Goal: Obtain resource: Obtain resource

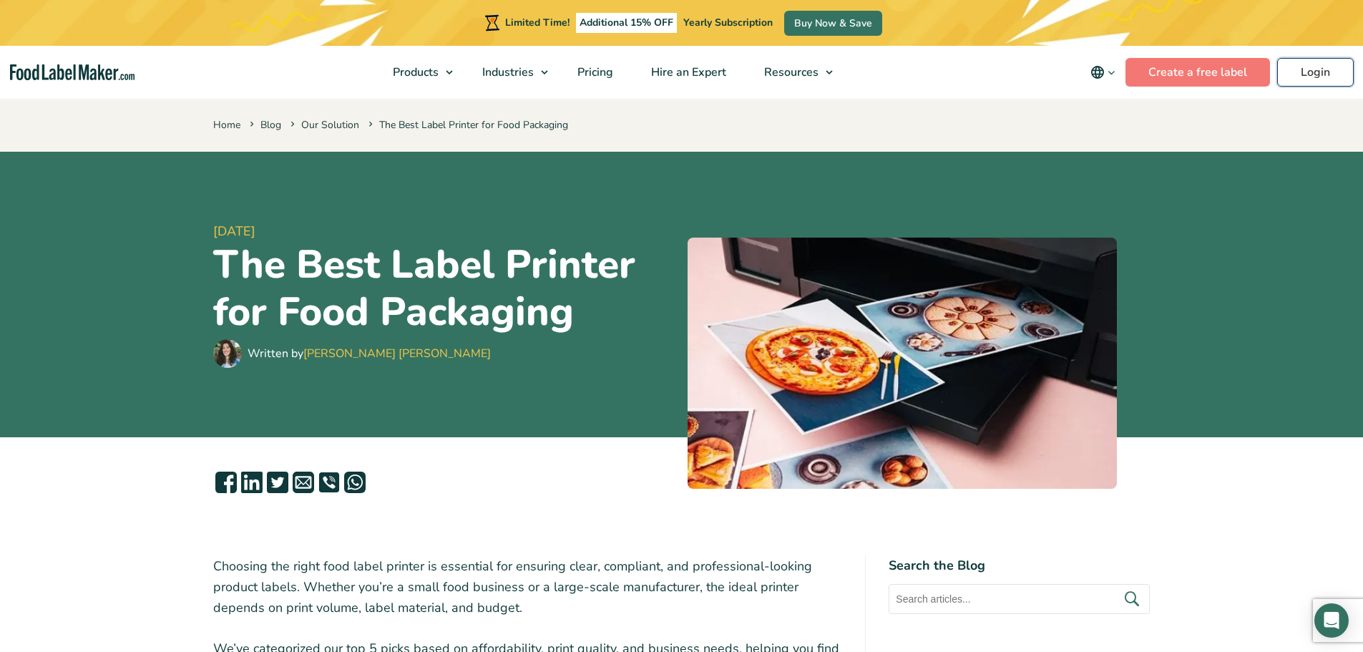
drag, startPoint x: 1302, startPoint y: 72, endPoint x: 1269, endPoint y: 124, distance: 62.1
click at [1302, 72] on link "Login" at bounding box center [1315, 72] width 77 height 29
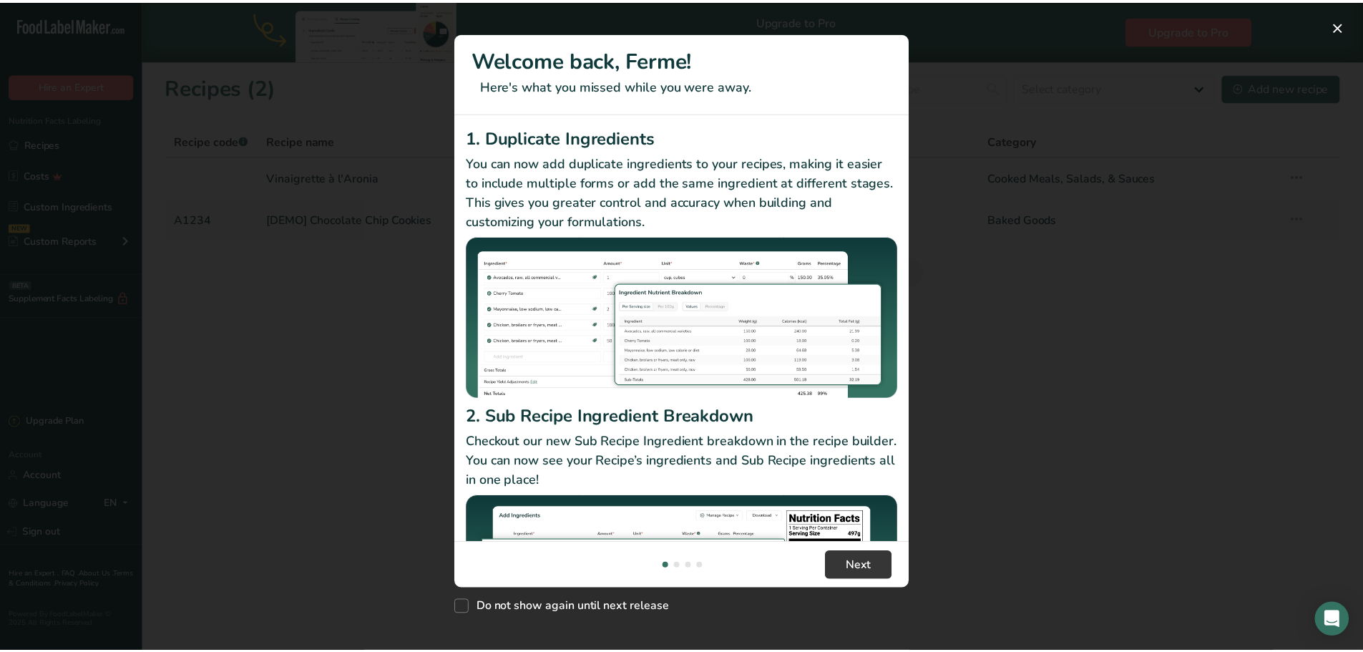
scroll to position [124, 0]
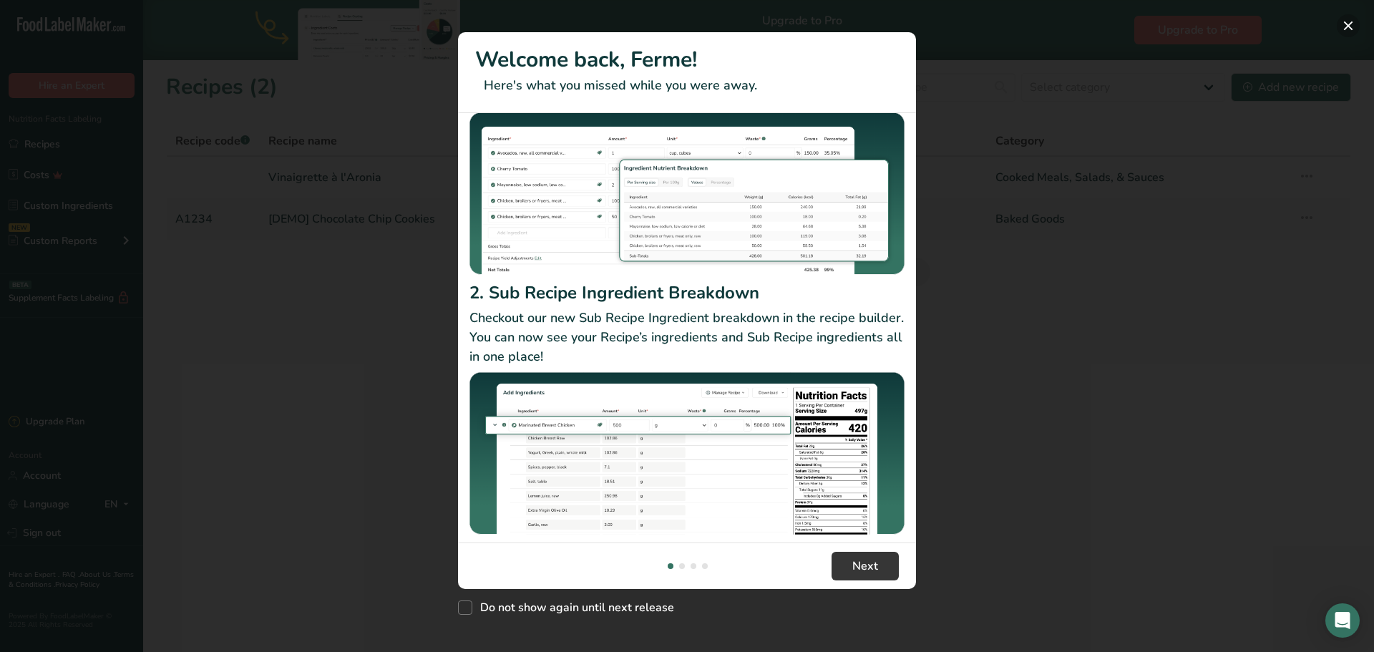
click at [1348, 27] on button "New Features" at bounding box center [1348, 25] width 23 height 23
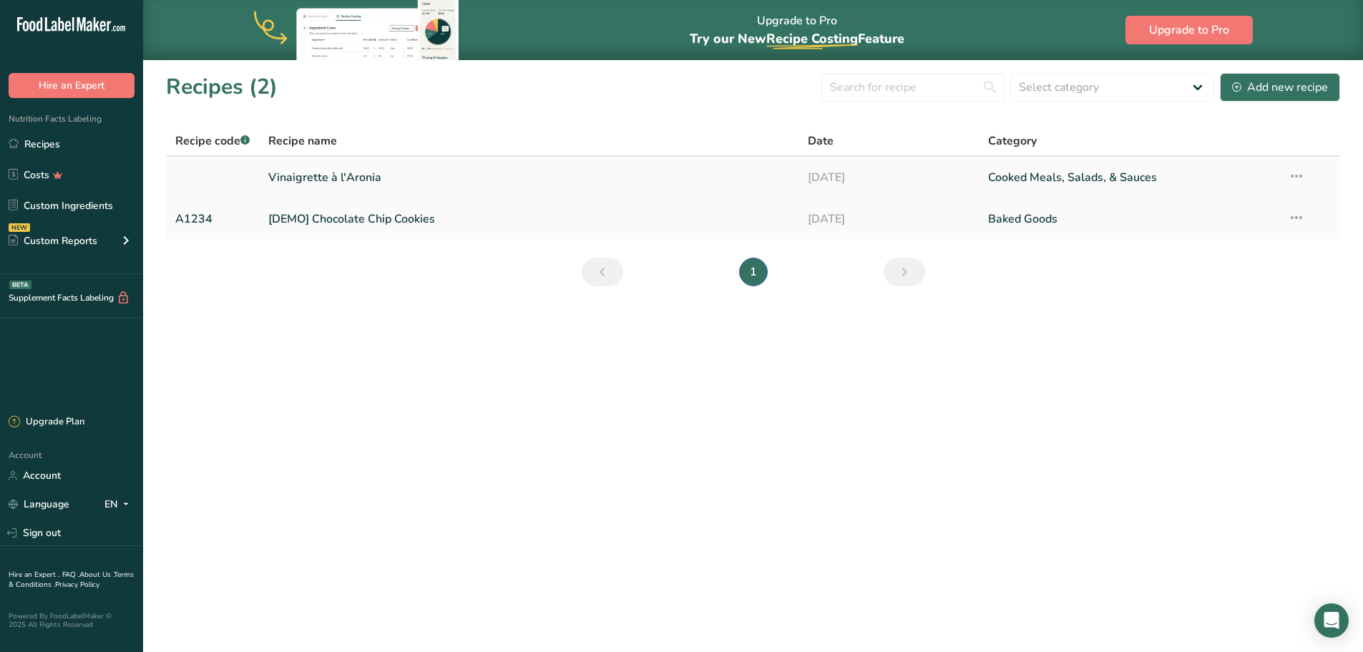
click at [340, 171] on link "Vinaigrette à l'Aronia" at bounding box center [529, 177] width 523 height 30
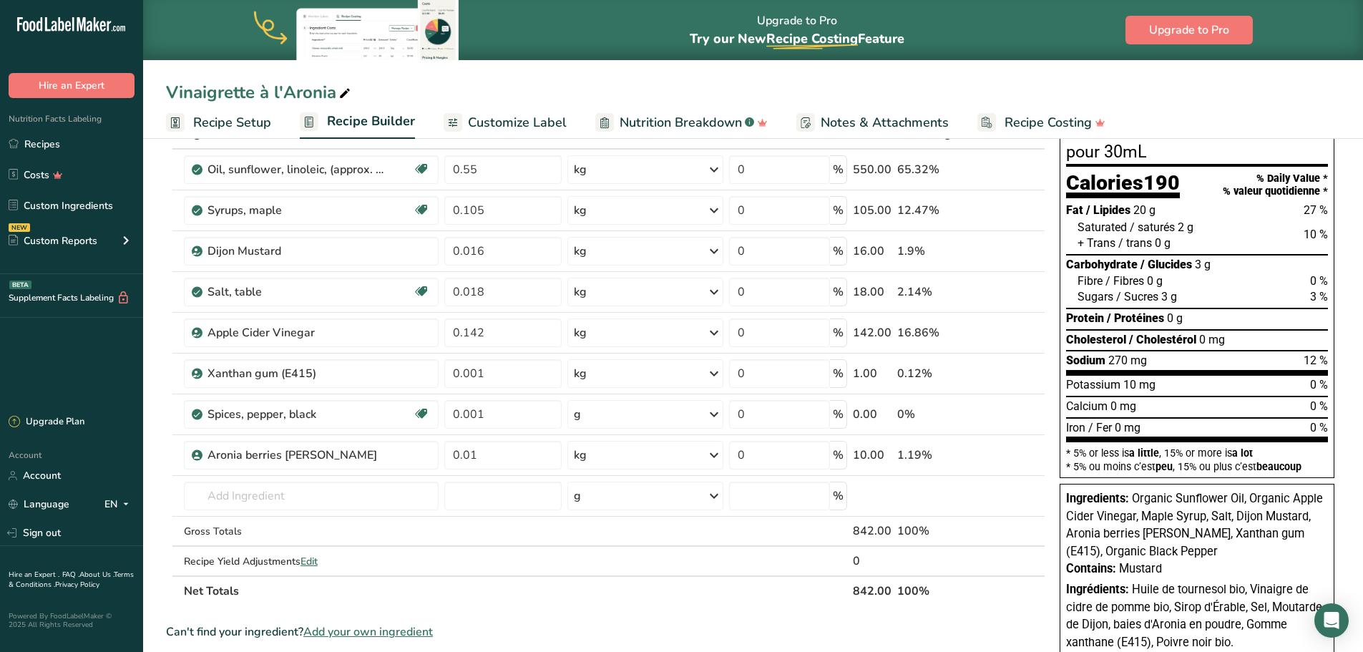
scroll to position [191, 0]
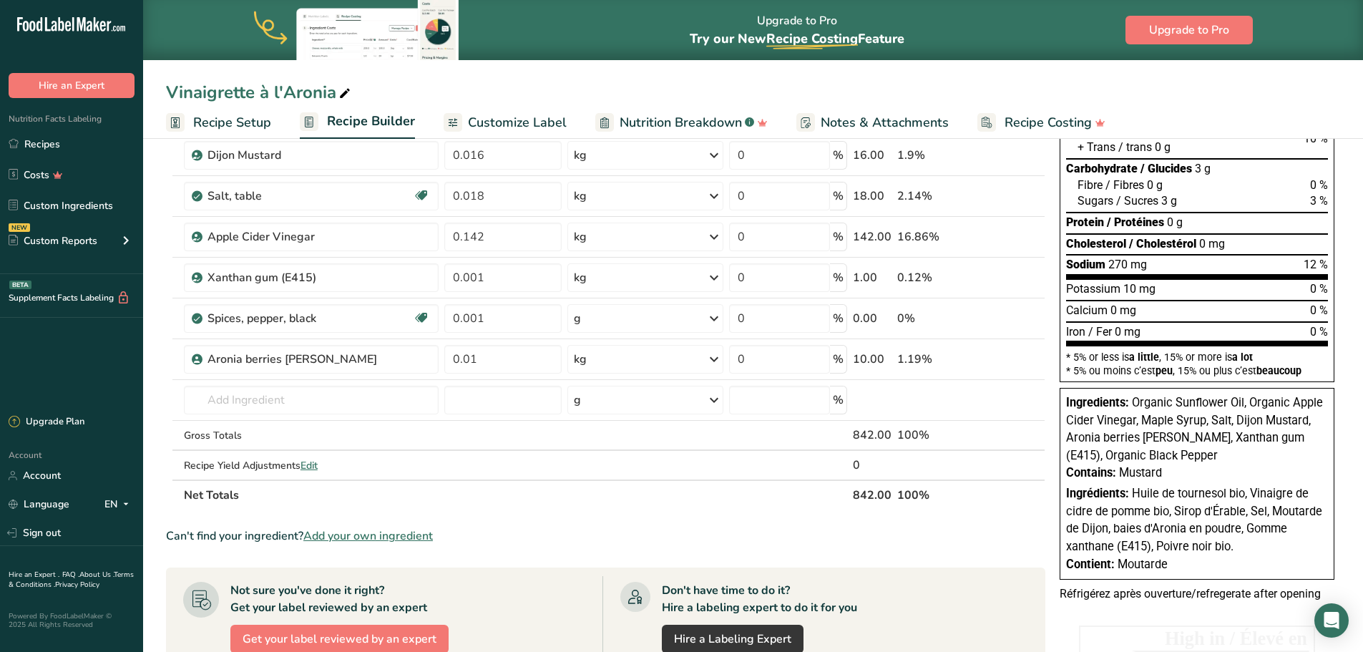
click at [536, 121] on span "Customize Label" at bounding box center [517, 122] width 99 height 19
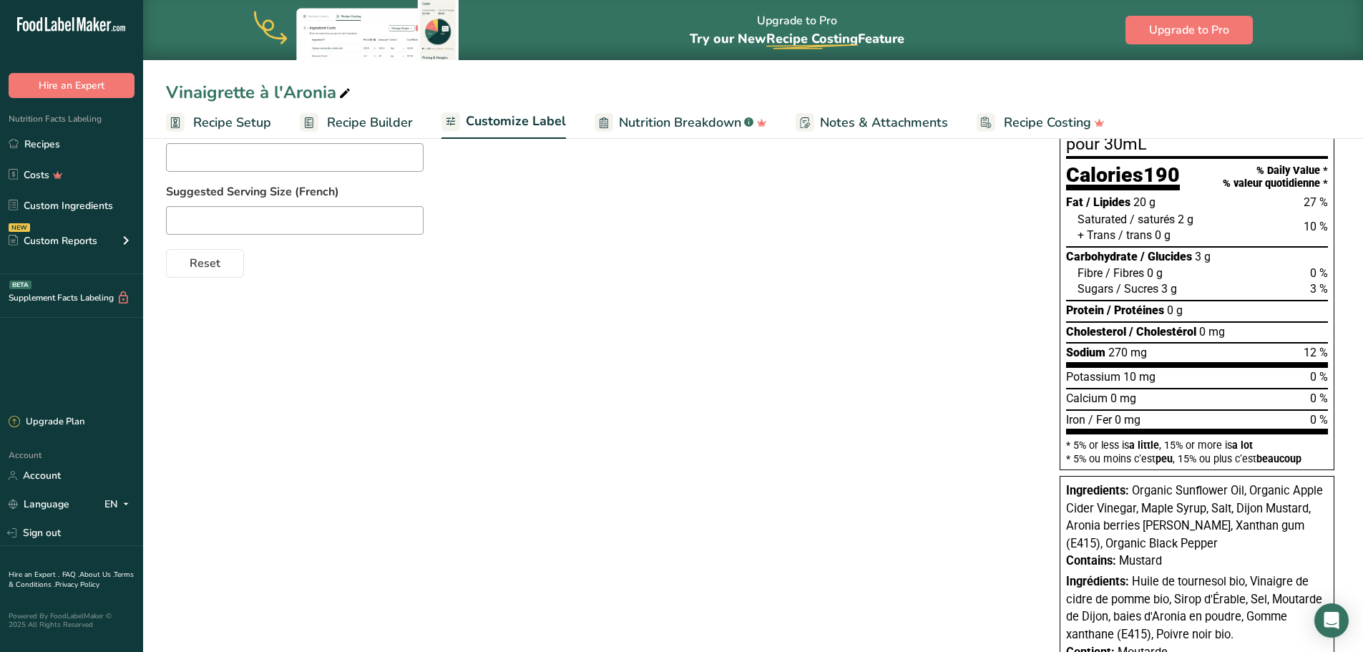
click at [368, 119] on span "Recipe Builder" at bounding box center [370, 122] width 86 height 19
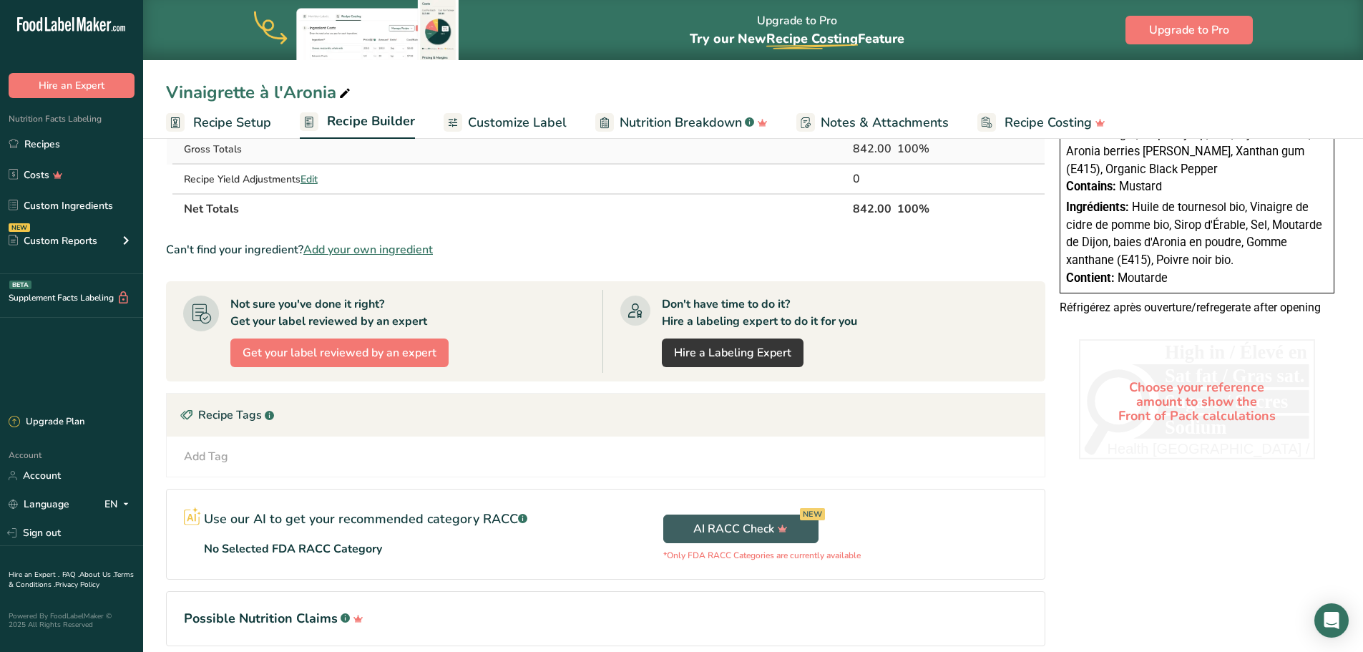
scroll to position [286, 0]
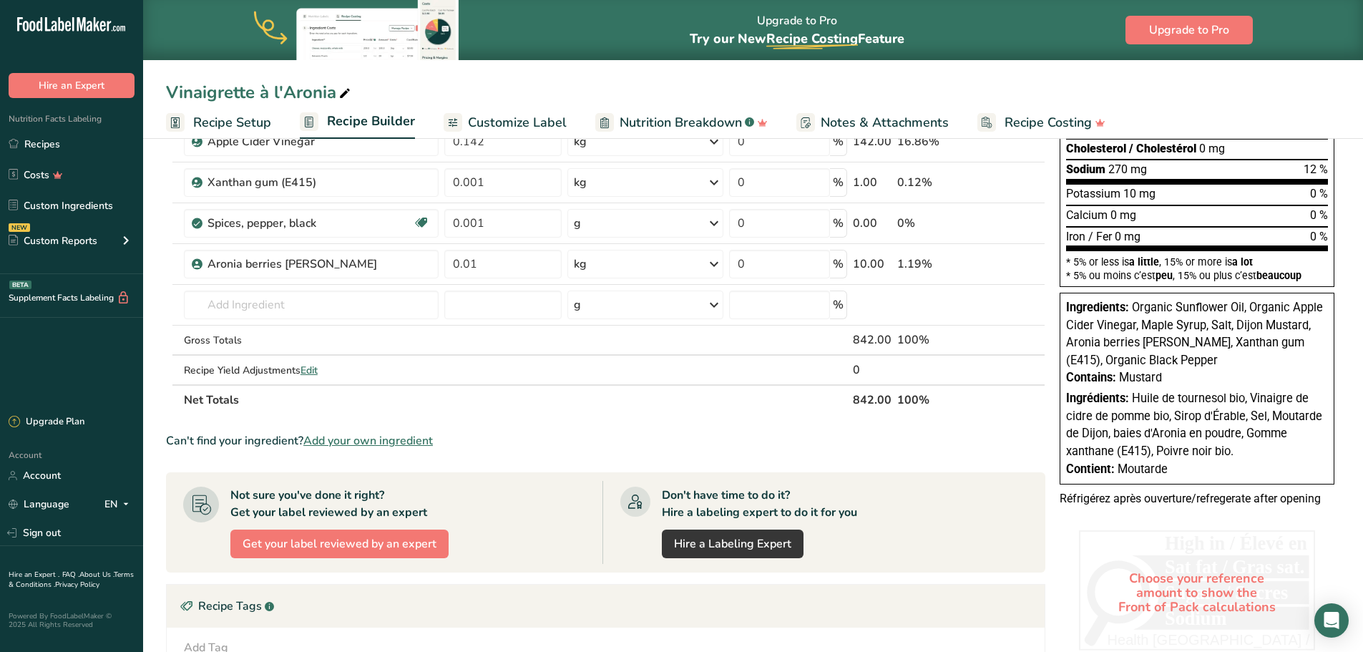
click at [517, 117] on span "Customize Label" at bounding box center [517, 122] width 99 height 19
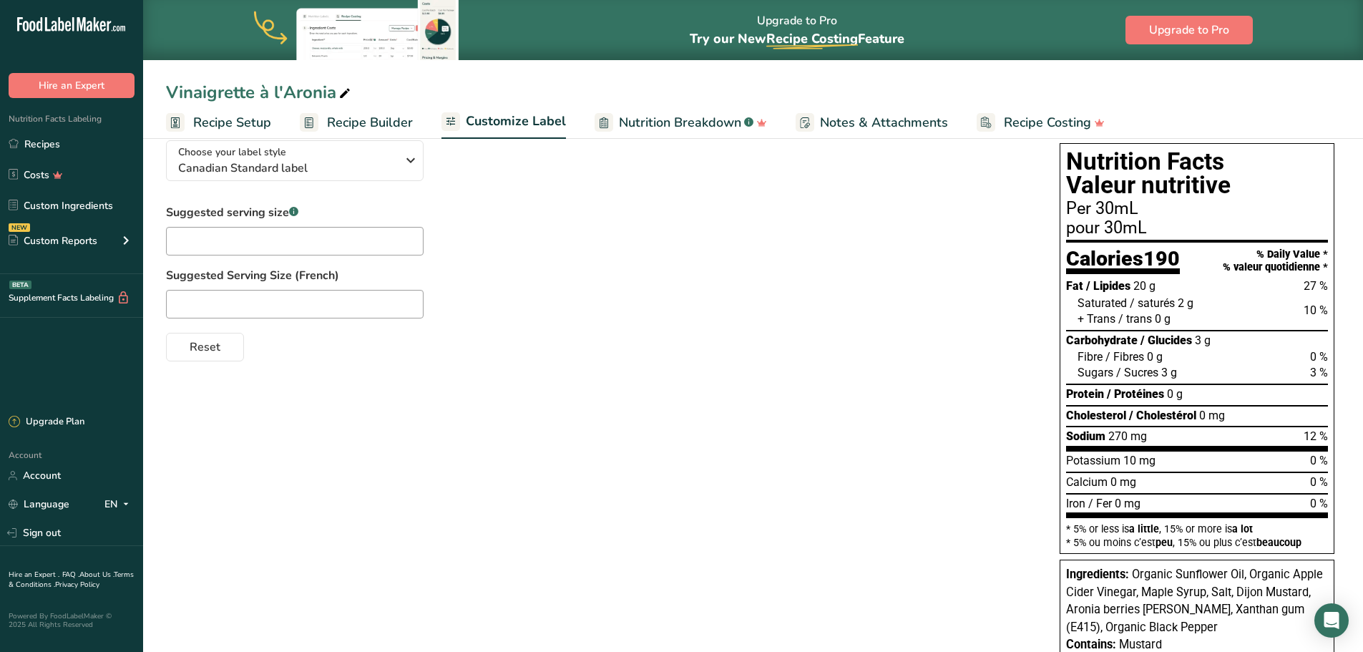
scroll to position [79, 0]
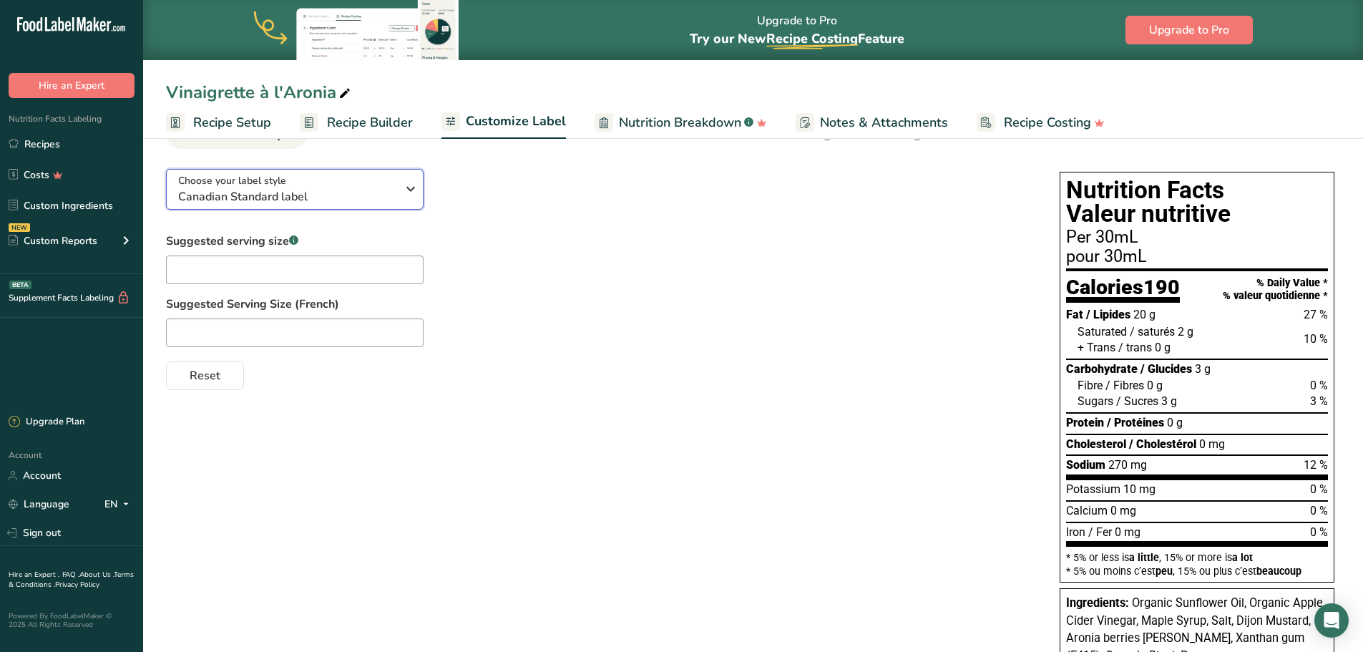
click at [399, 195] on div "Choose your label style Canadian Standard label" at bounding box center [292, 189] width 229 height 32
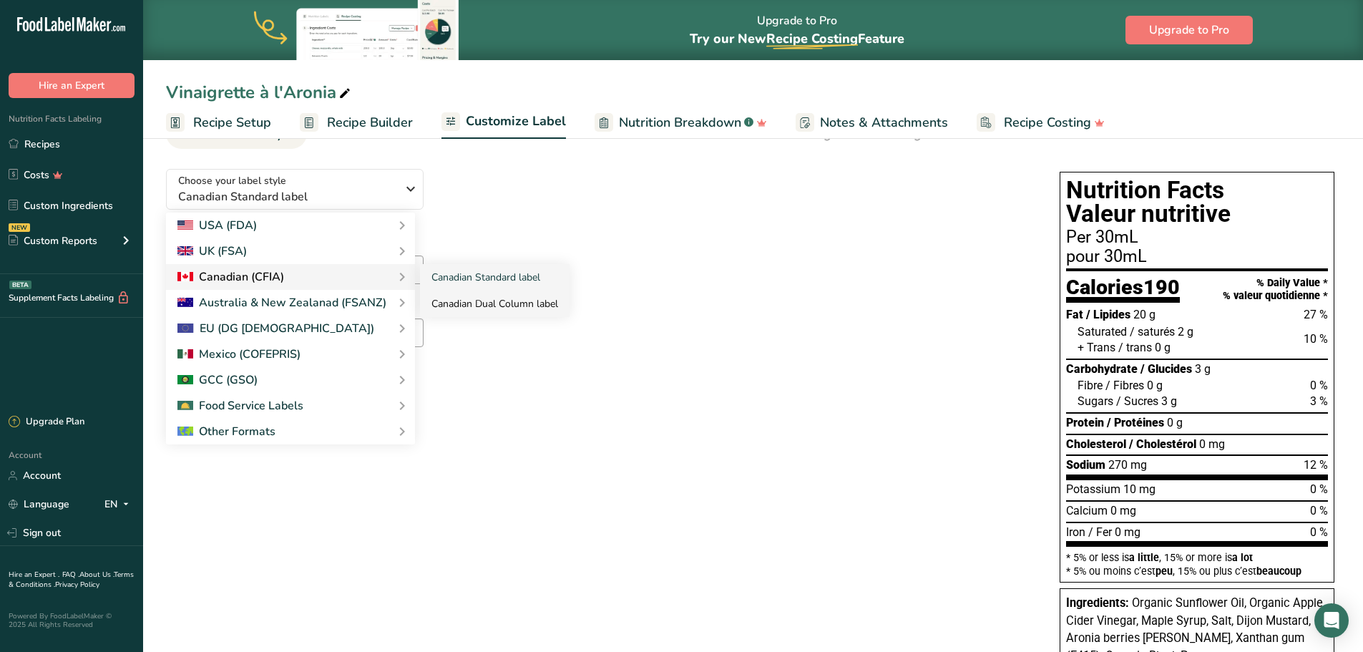
click at [482, 305] on link "Canadian Dual Column label" at bounding box center [495, 304] width 150 height 26
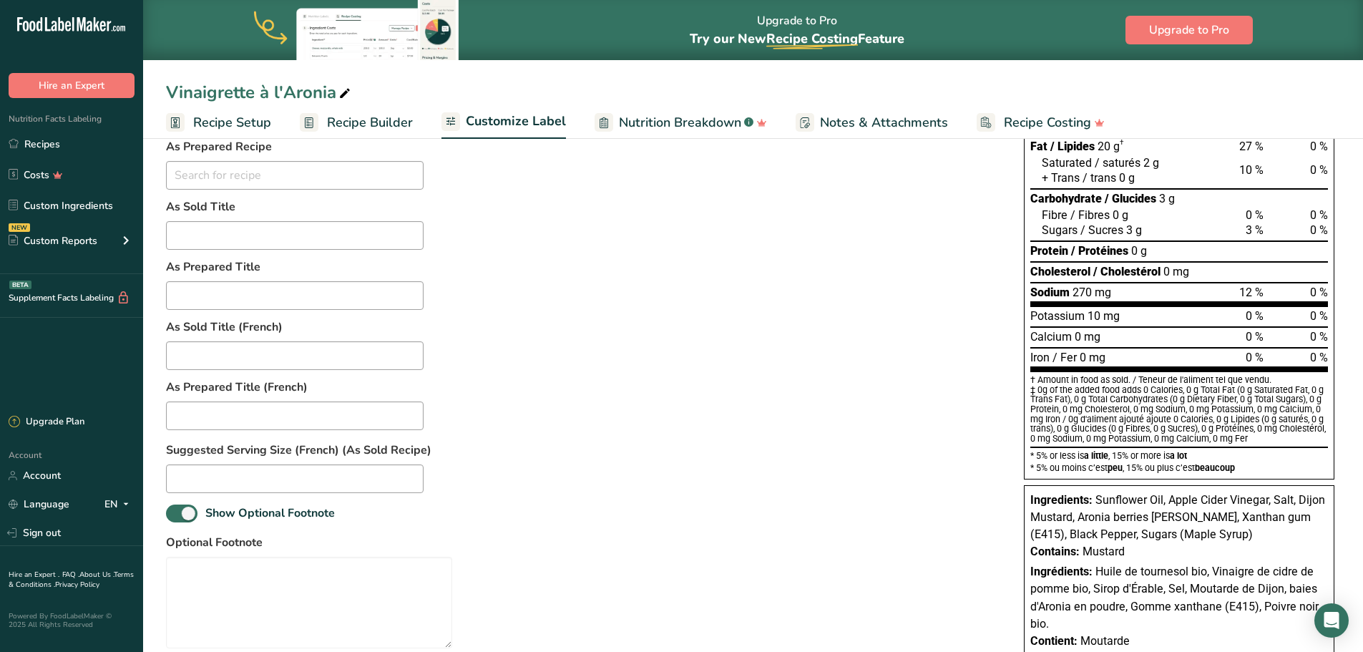
scroll to position [14, 0]
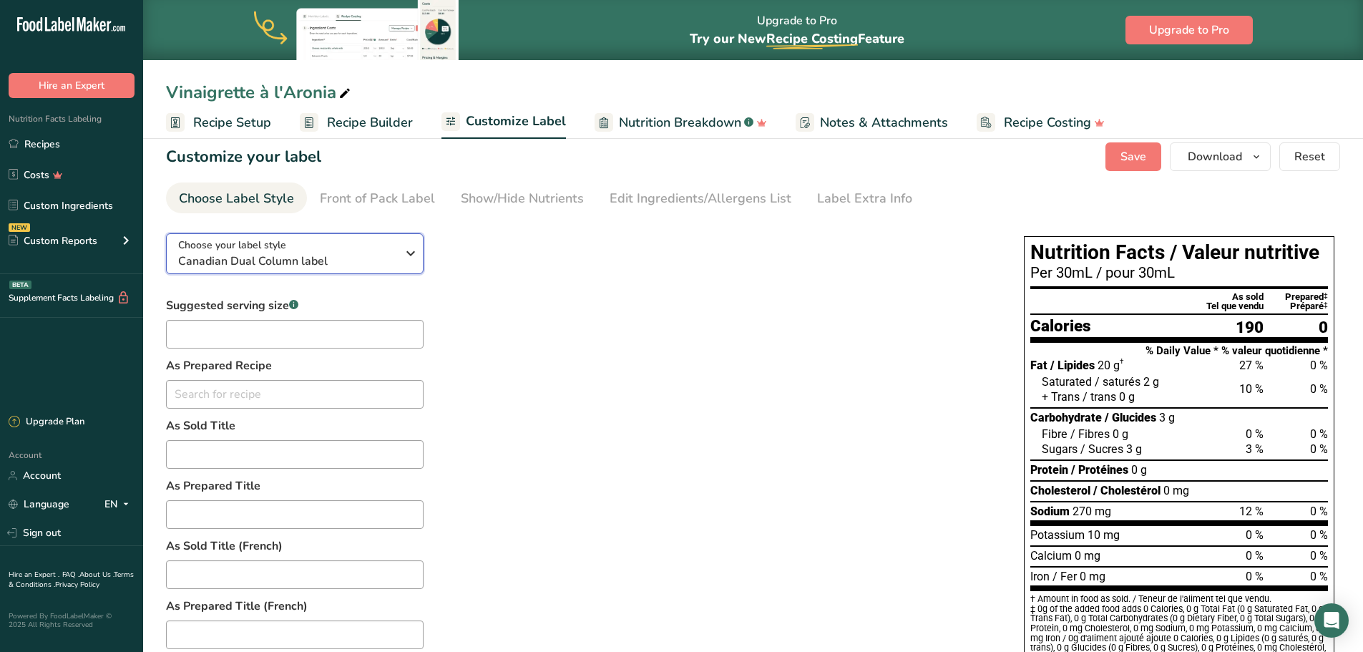
click at [395, 258] on span "Canadian Dual Column label" at bounding box center [287, 261] width 218 height 17
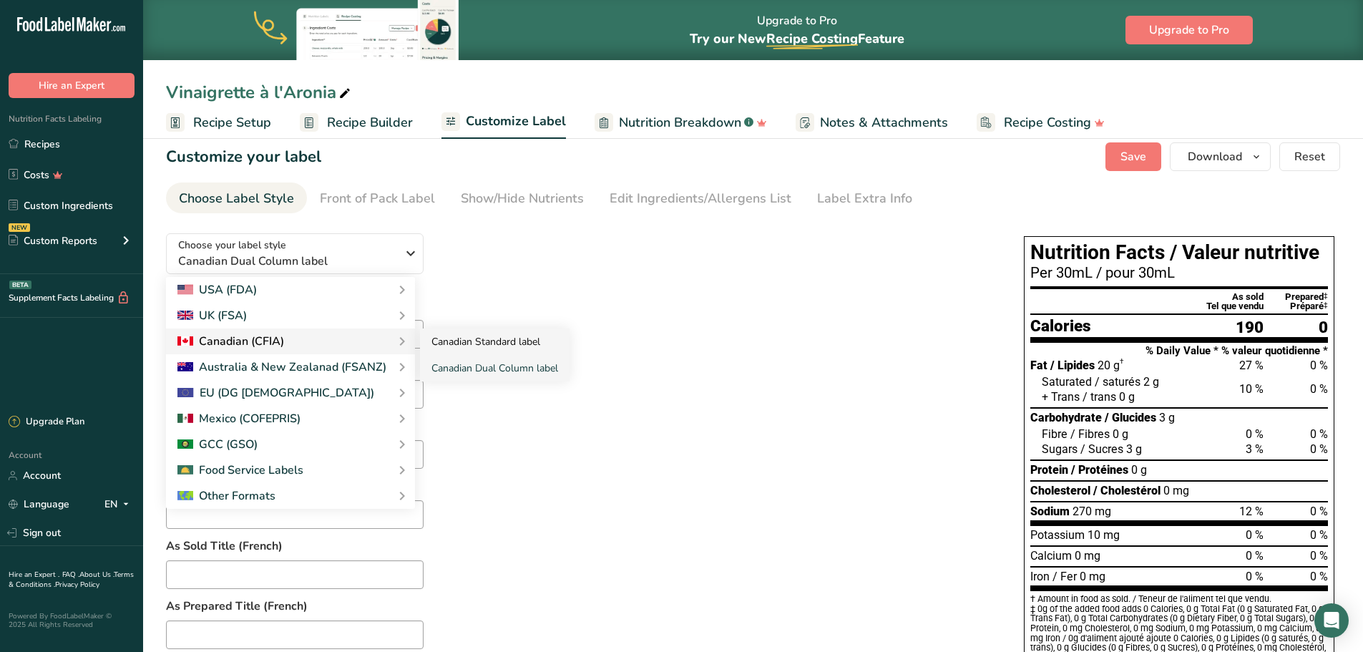
click at [492, 345] on link "Canadian Standard label" at bounding box center [495, 341] width 150 height 26
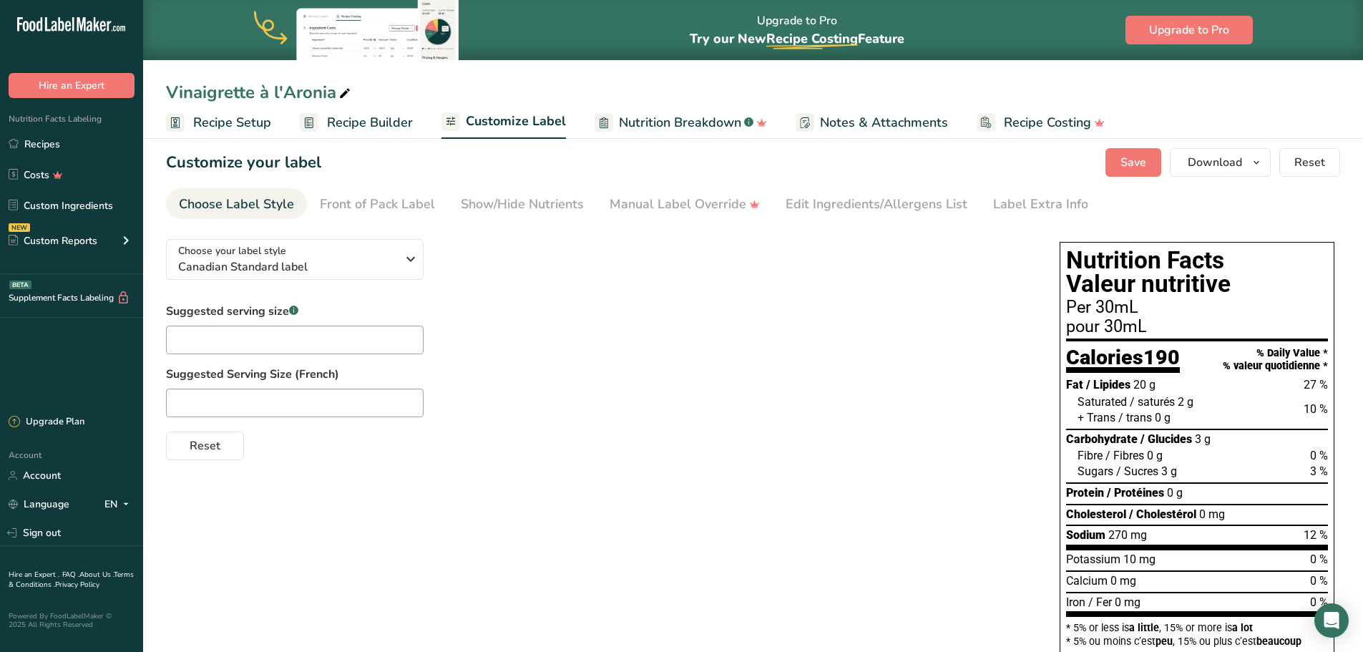
scroll to position [0, 0]
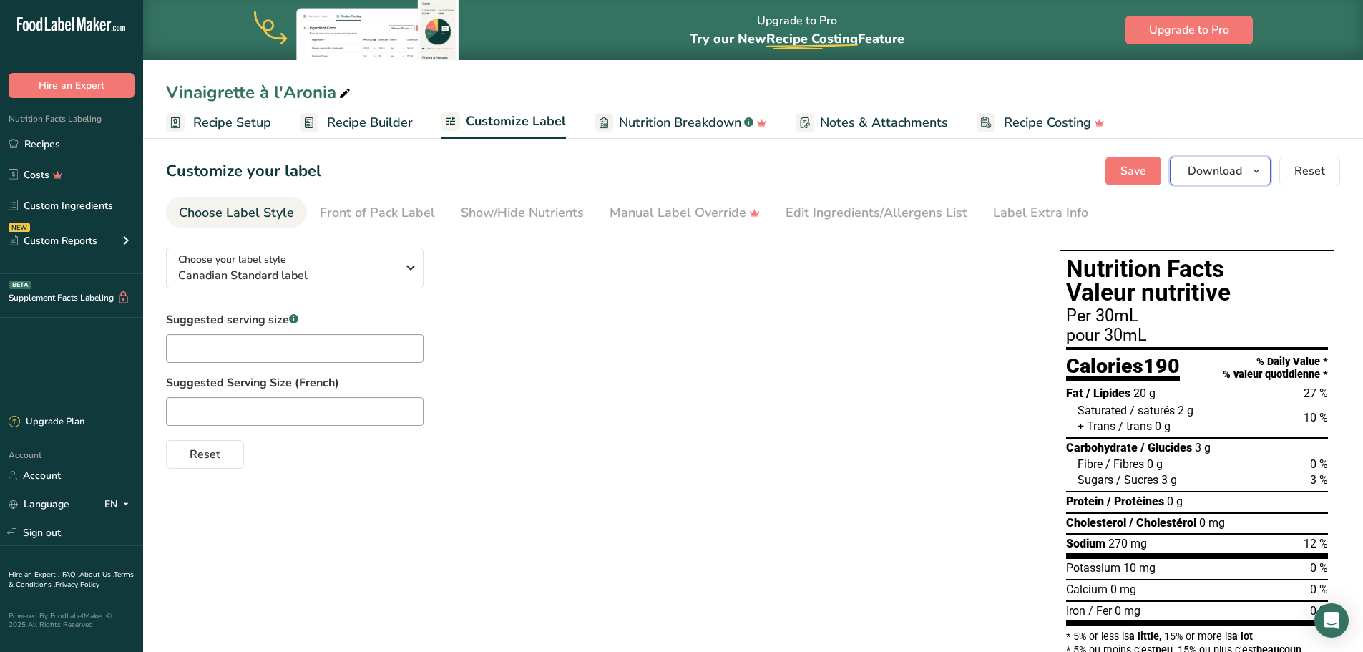
click at [1257, 169] on icon "button" at bounding box center [1256, 171] width 11 height 18
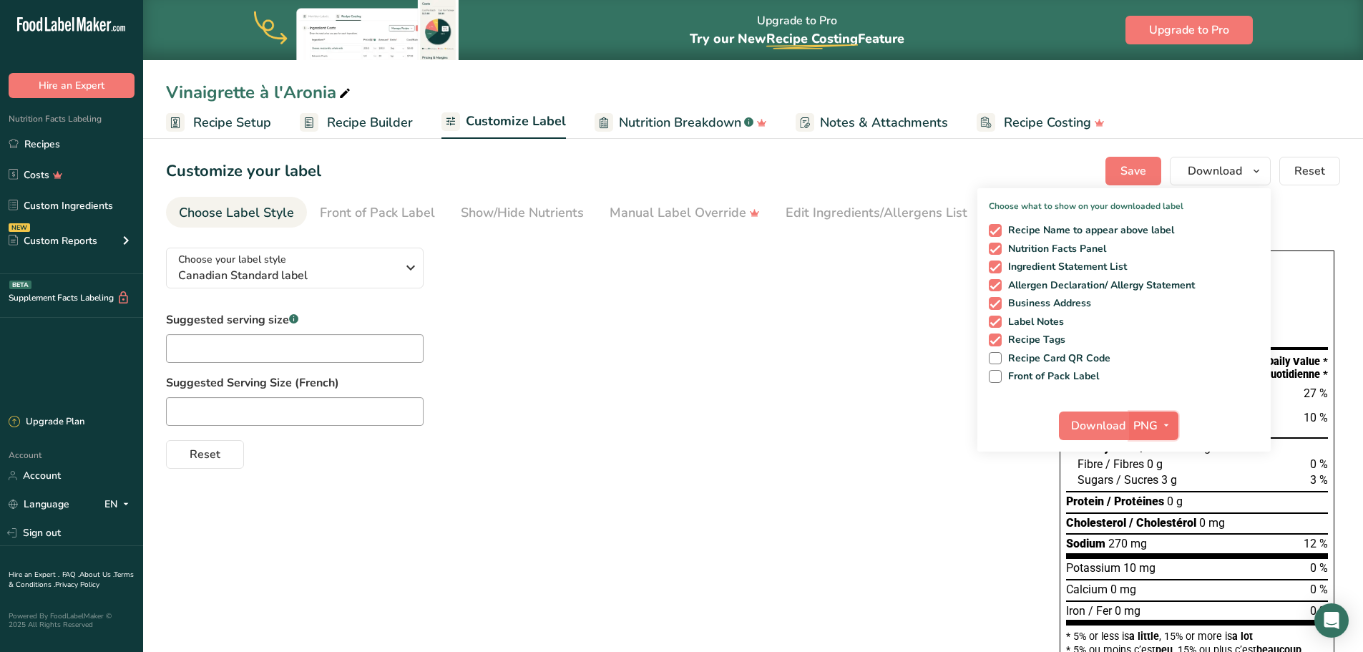
click at [1164, 426] on icon "button" at bounding box center [1166, 425] width 11 height 18
click at [1158, 524] on link "PDF" at bounding box center [1156, 526] width 46 height 24
click at [1158, 429] on span "button" at bounding box center [1164, 425] width 17 height 17
click at [1204, 406] on div "Download PDF PNG BMP SVG PDF" at bounding box center [1123, 429] width 293 height 46
click at [1149, 424] on span "PDF" at bounding box center [1145, 425] width 22 height 17
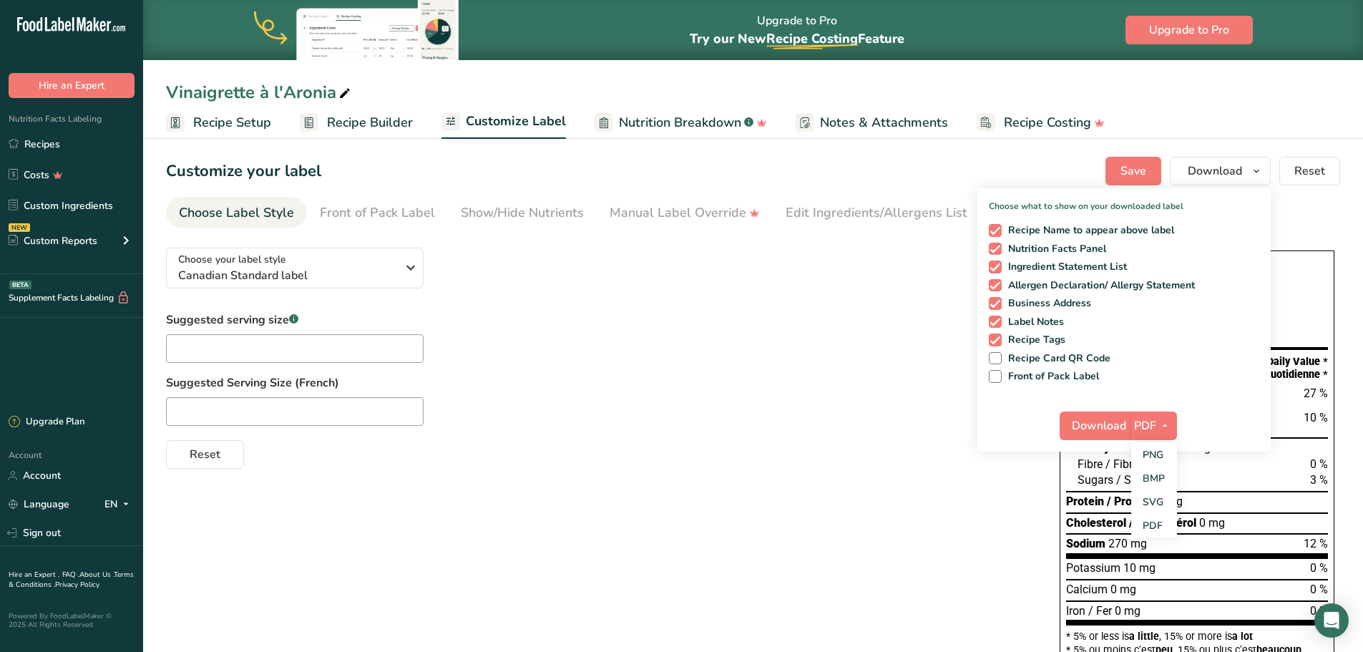
click at [1222, 424] on div "Download PDF PNG BMP SVG PDF" at bounding box center [1123, 429] width 293 height 46
click at [1229, 174] on span "Download" at bounding box center [1215, 170] width 54 height 17
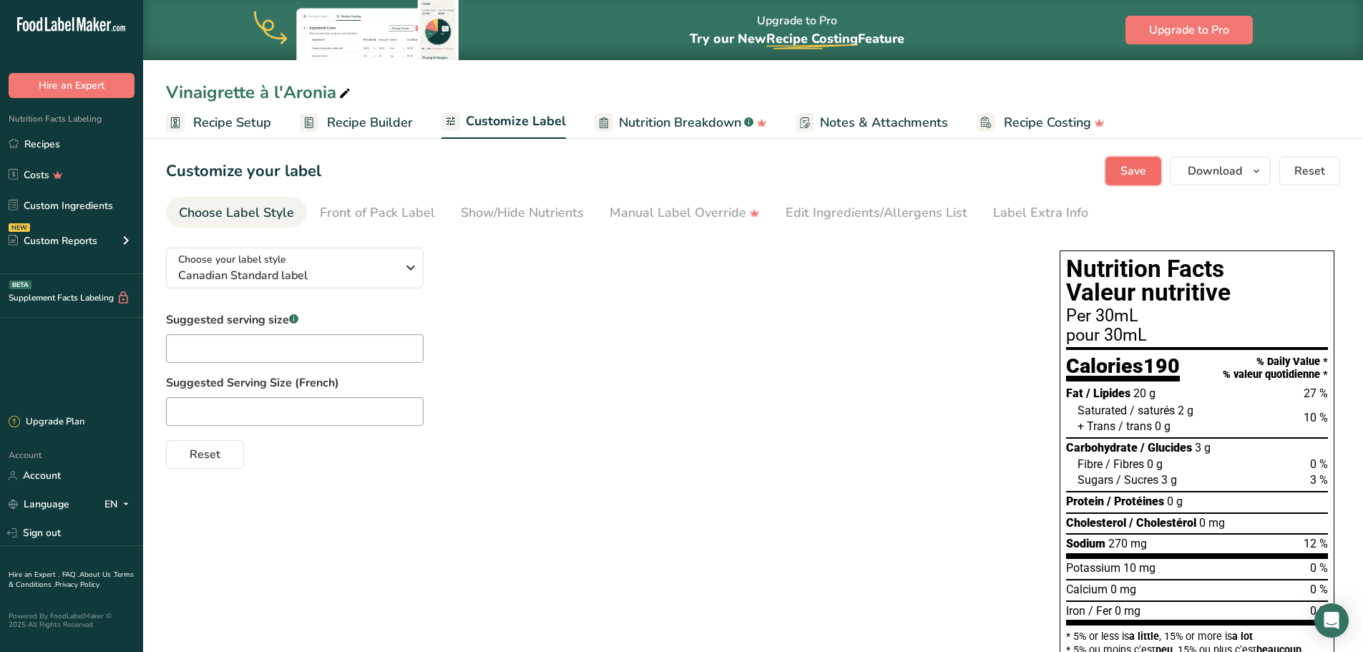
click at [1146, 172] on span "Save" at bounding box center [1134, 170] width 26 height 17
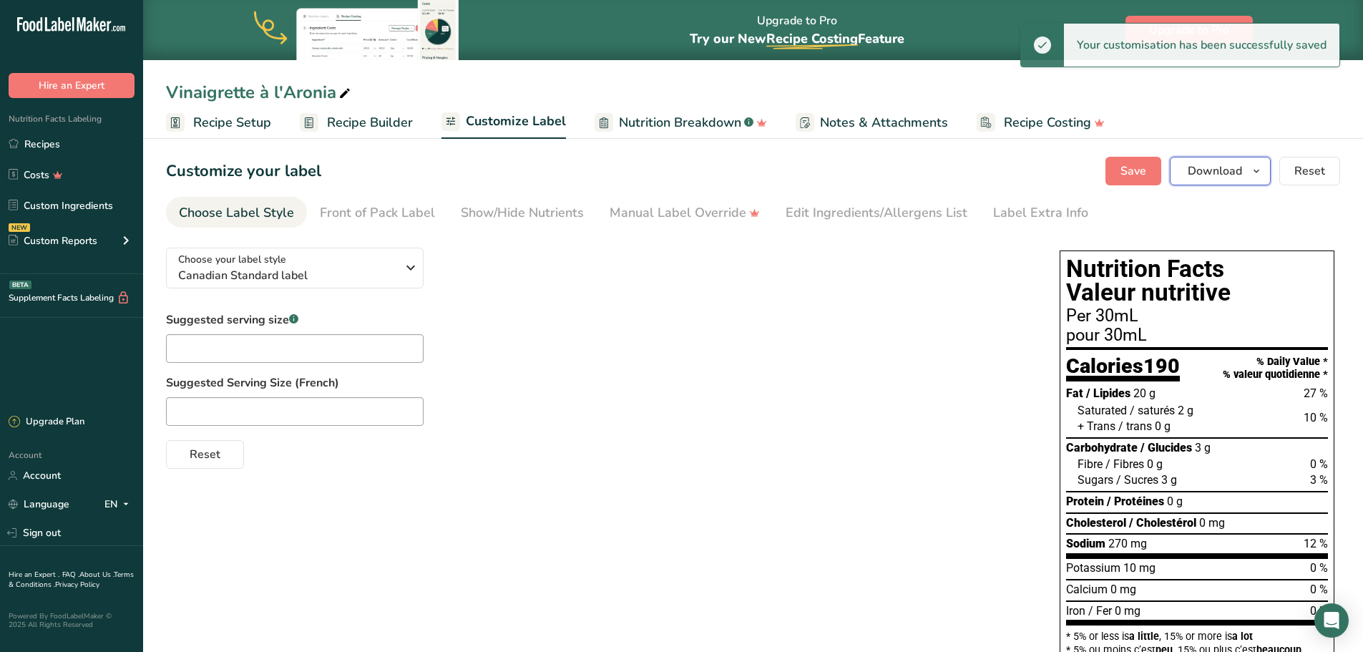
click at [1250, 171] on span "button" at bounding box center [1256, 170] width 17 height 17
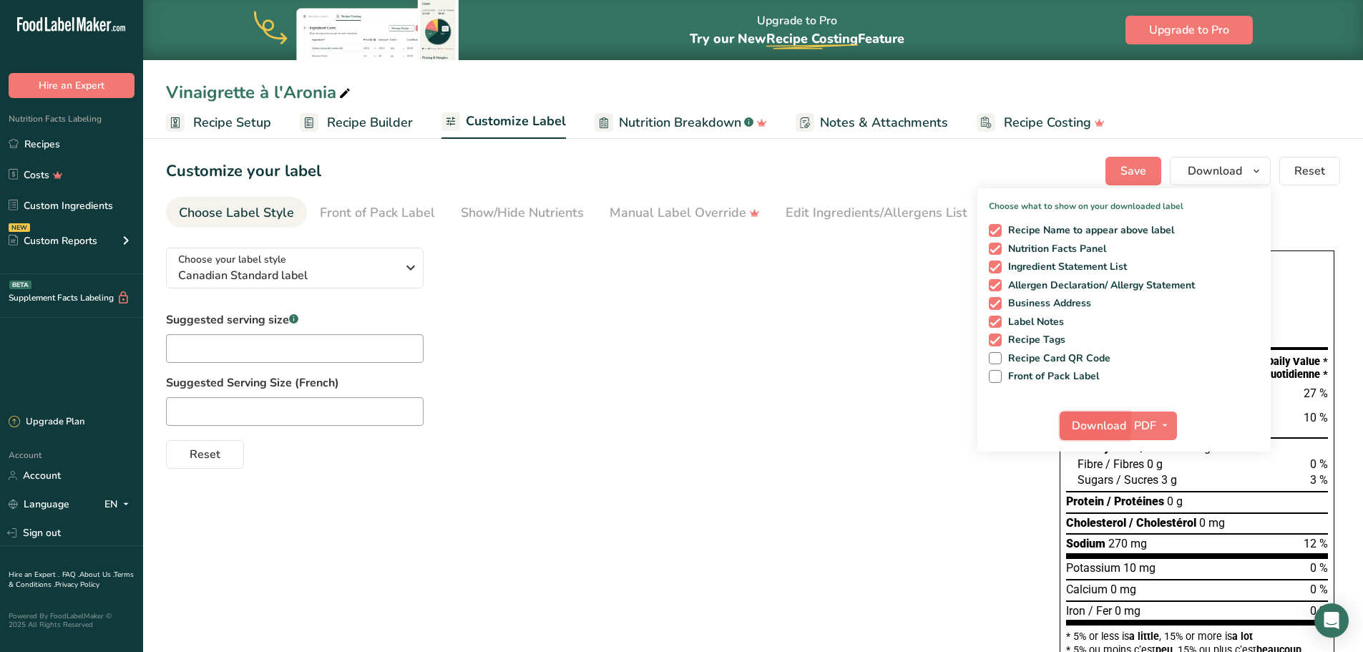
click at [1108, 426] on span "Download" at bounding box center [1099, 425] width 54 height 17
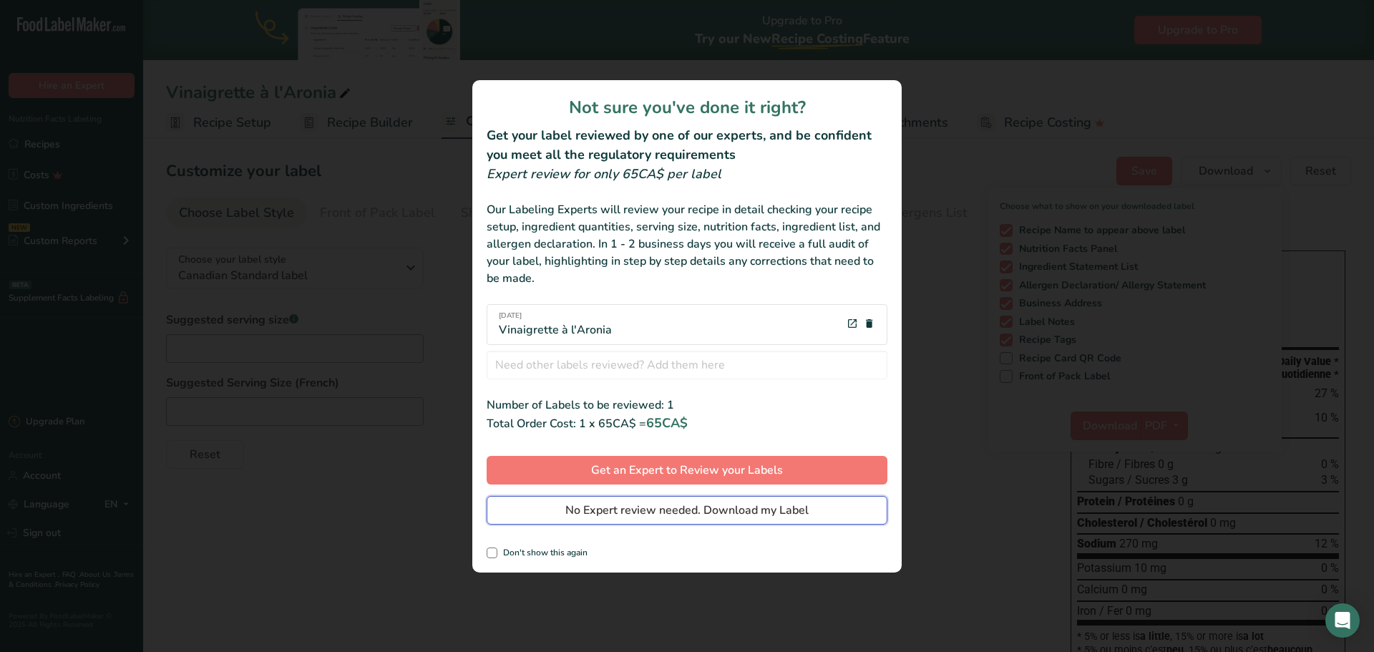
click at [636, 515] on span "No Expert review needed. Download my Label" at bounding box center [686, 510] width 243 height 17
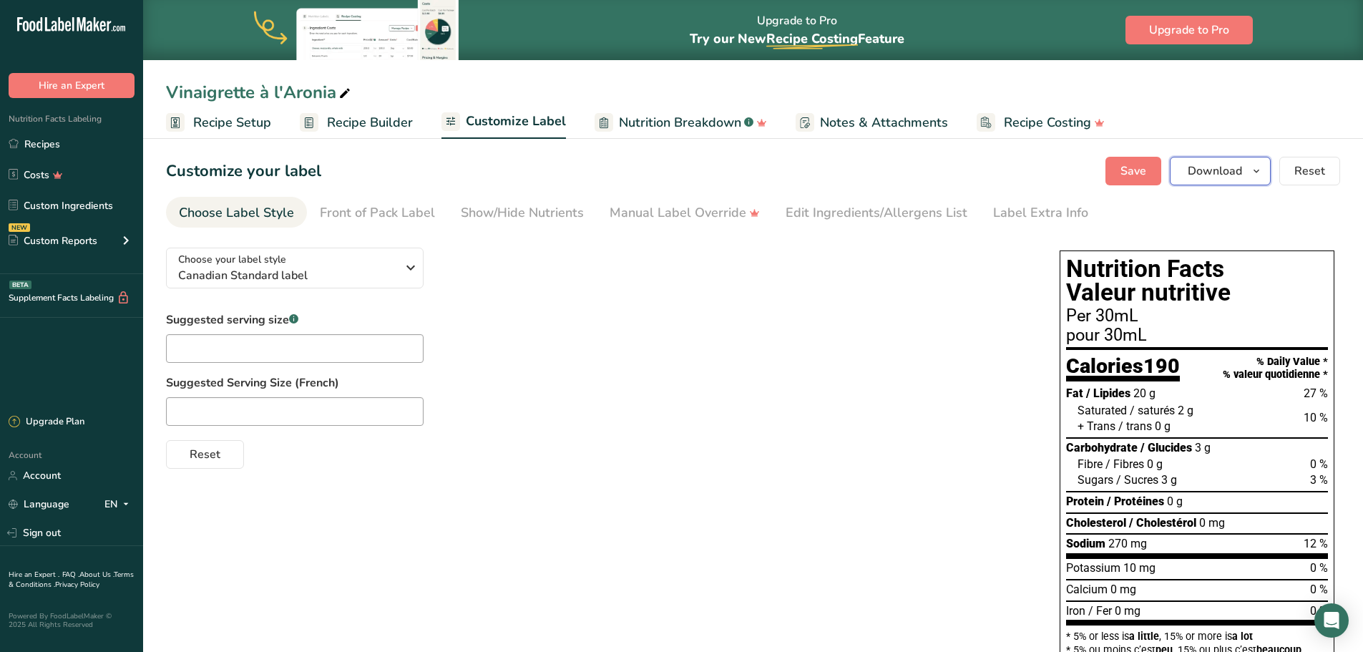
click at [1216, 172] on span "Download" at bounding box center [1215, 170] width 54 height 17
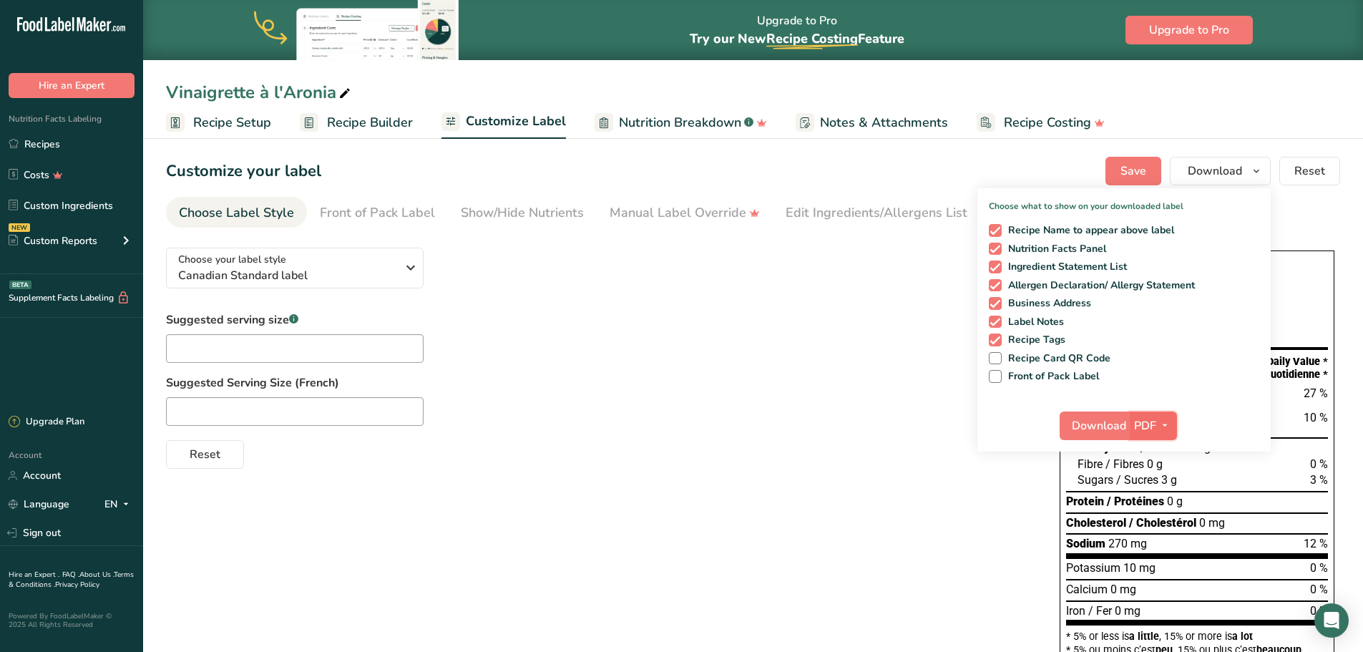
click at [1155, 417] on span "PDF" at bounding box center [1145, 425] width 22 height 17
click at [1161, 453] on link "PNG" at bounding box center [1154, 455] width 46 height 24
click at [1099, 427] on span "Download" at bounding box center [1098, 425] width 54 height 17
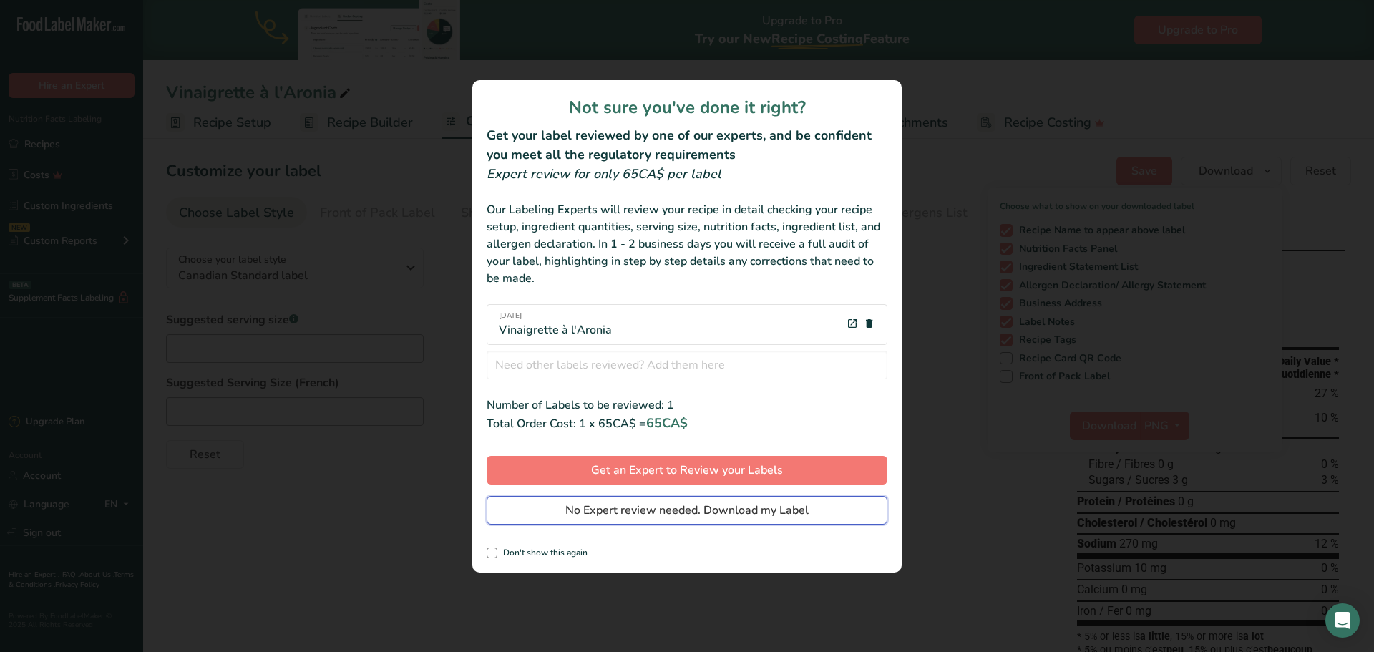
click at [672, 502] on span "No Expert review needed. Download my Label" at bounding box center [686, 510] width 243 height 17
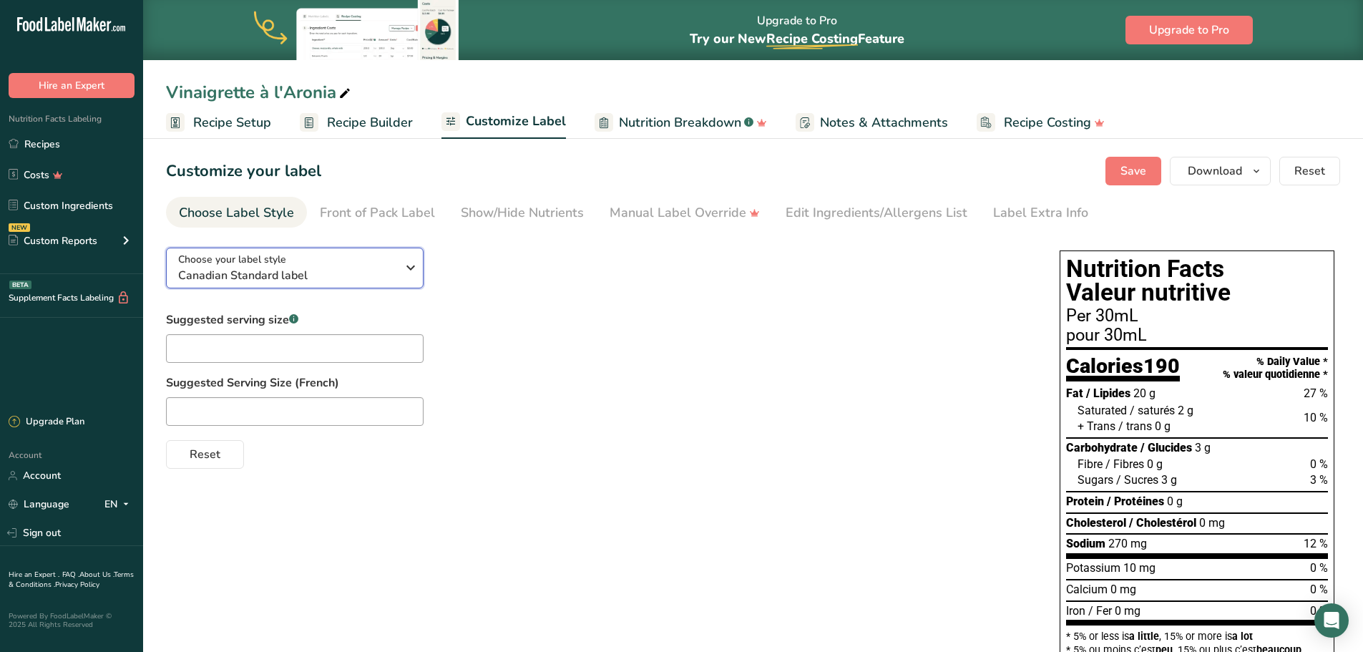
click at [323, 268] on span "Canadian Standard label" at bounding box center [287, 275] width 218 height 17
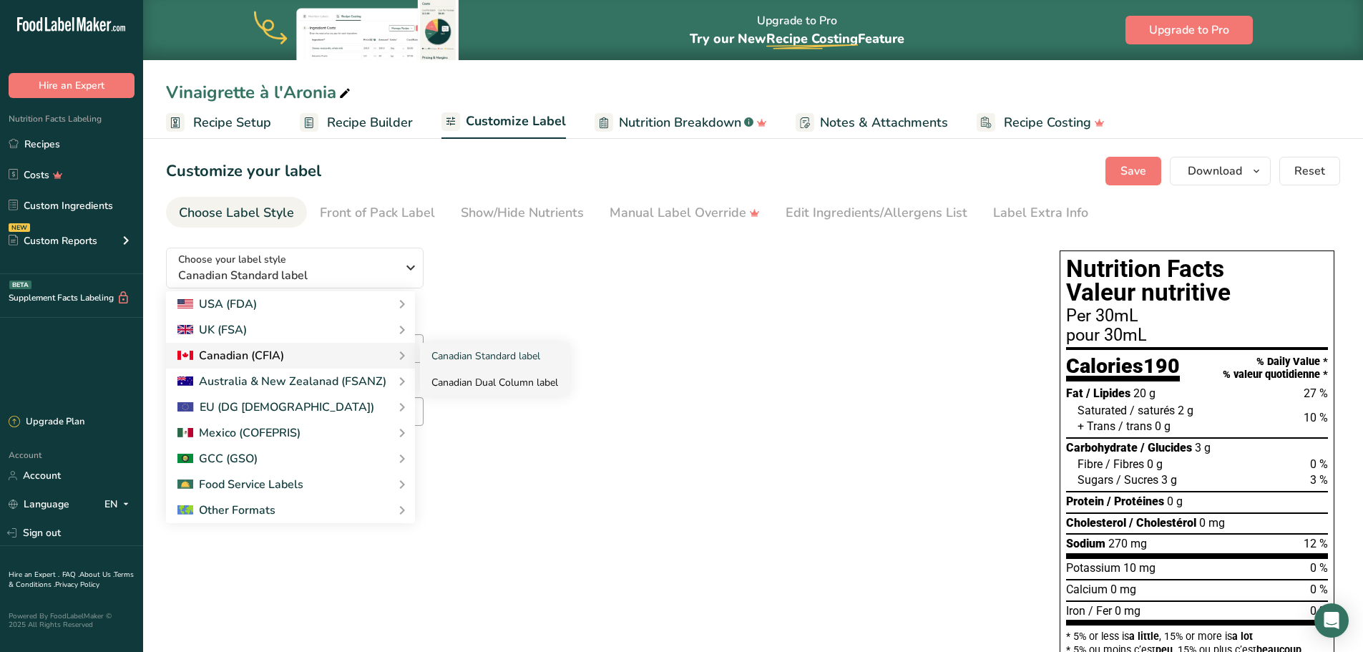
click at [474, 384] on link "Canadian Dual Column label" at bounding box center [495, 382] width 150 height 26
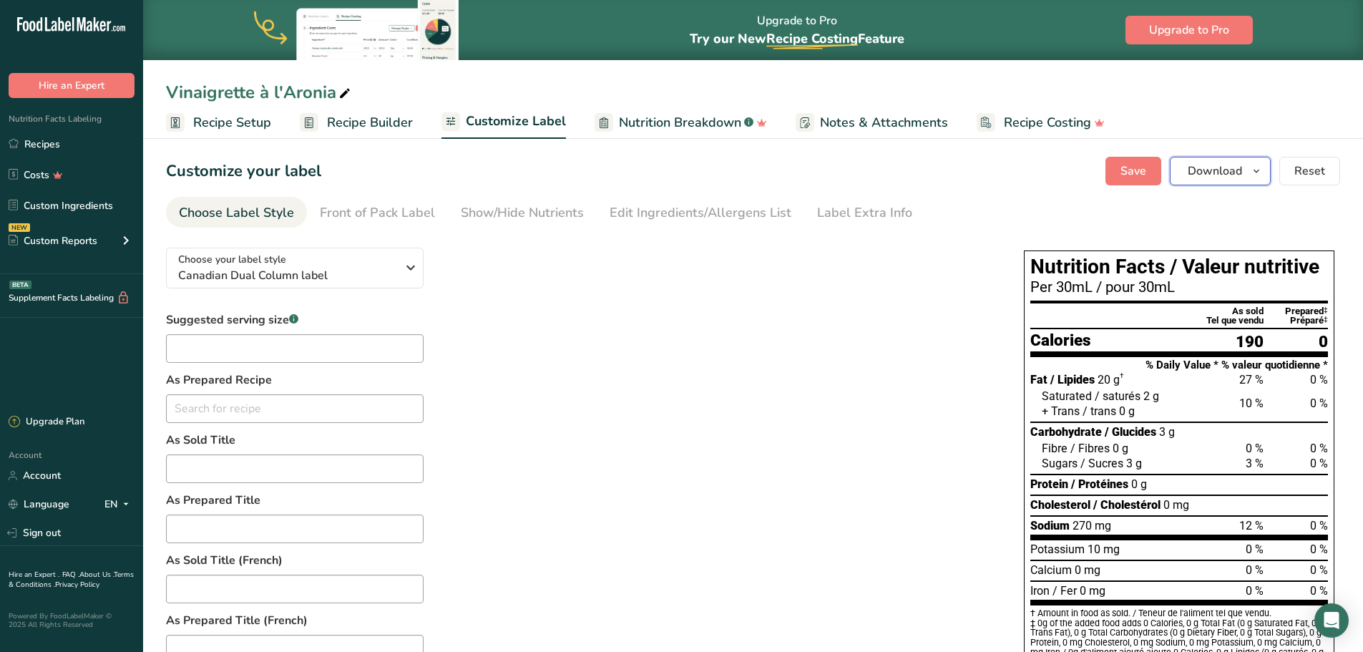
click at [1244, 170] on button "Download" at bounding box center [1220, 171] width 101 height 29
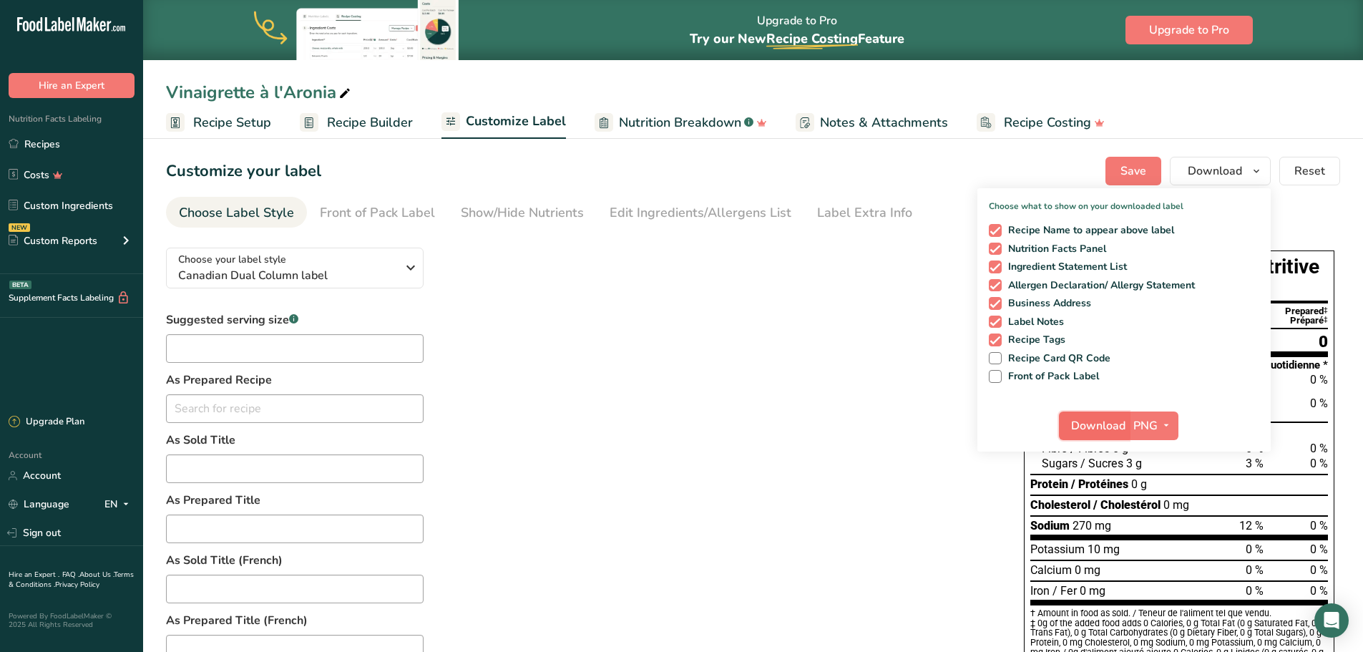
click at [1100, 428] on span "Download" at bounding box center [1098, 425] width 54 height 17
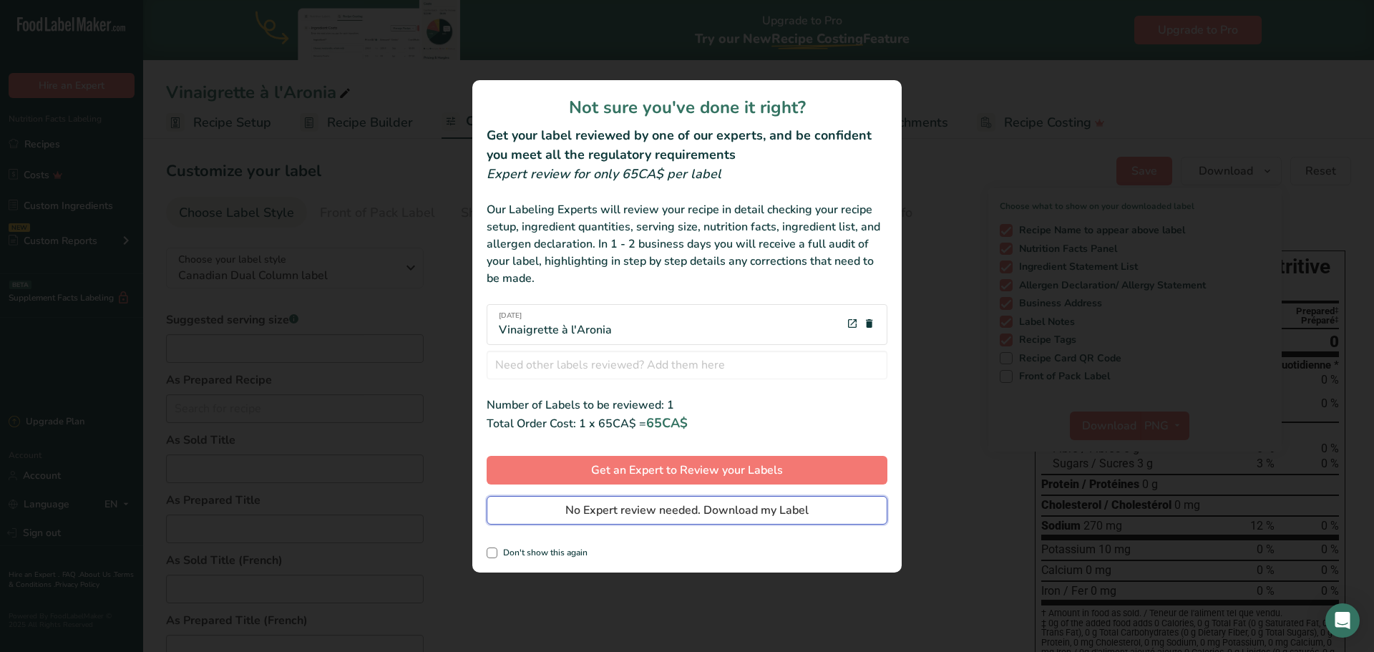
click at [603, 518] on span "No Expert review needed. Download my Label" at bounding box center [686, 510] width 243 height 17
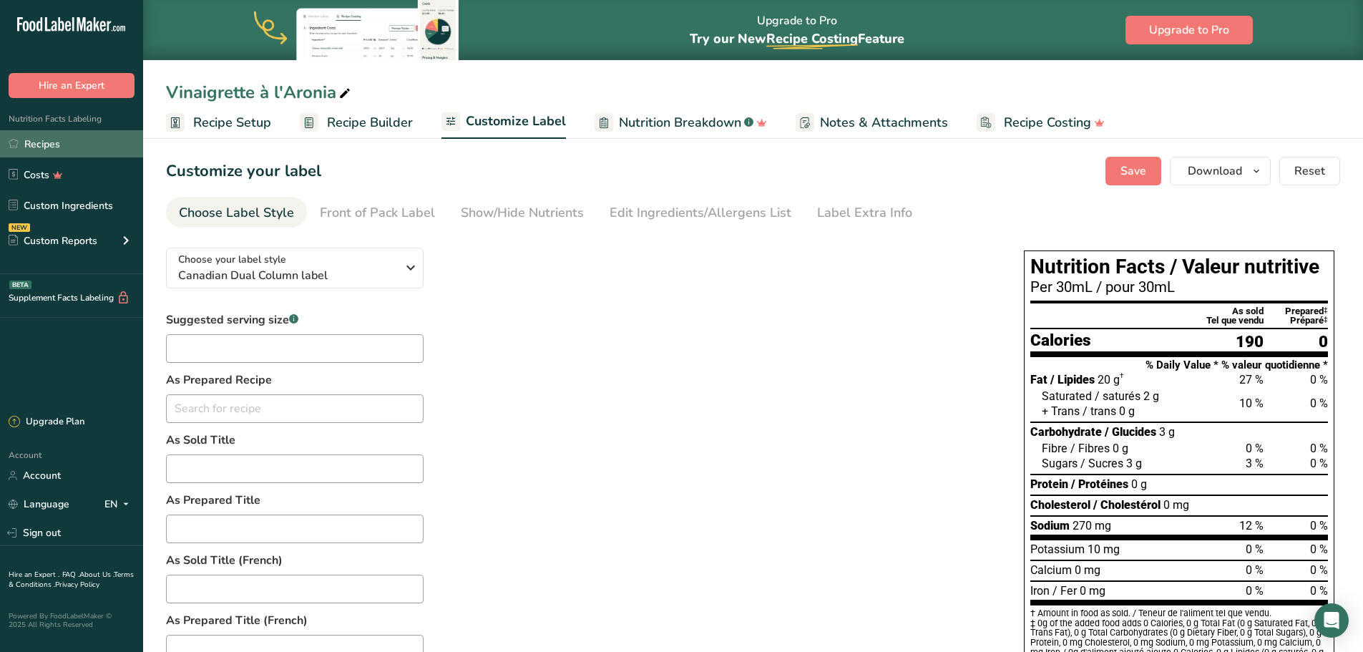
click at [51, 142] on link "Recipes" at bounding box center [71, 143] width 143 height 27
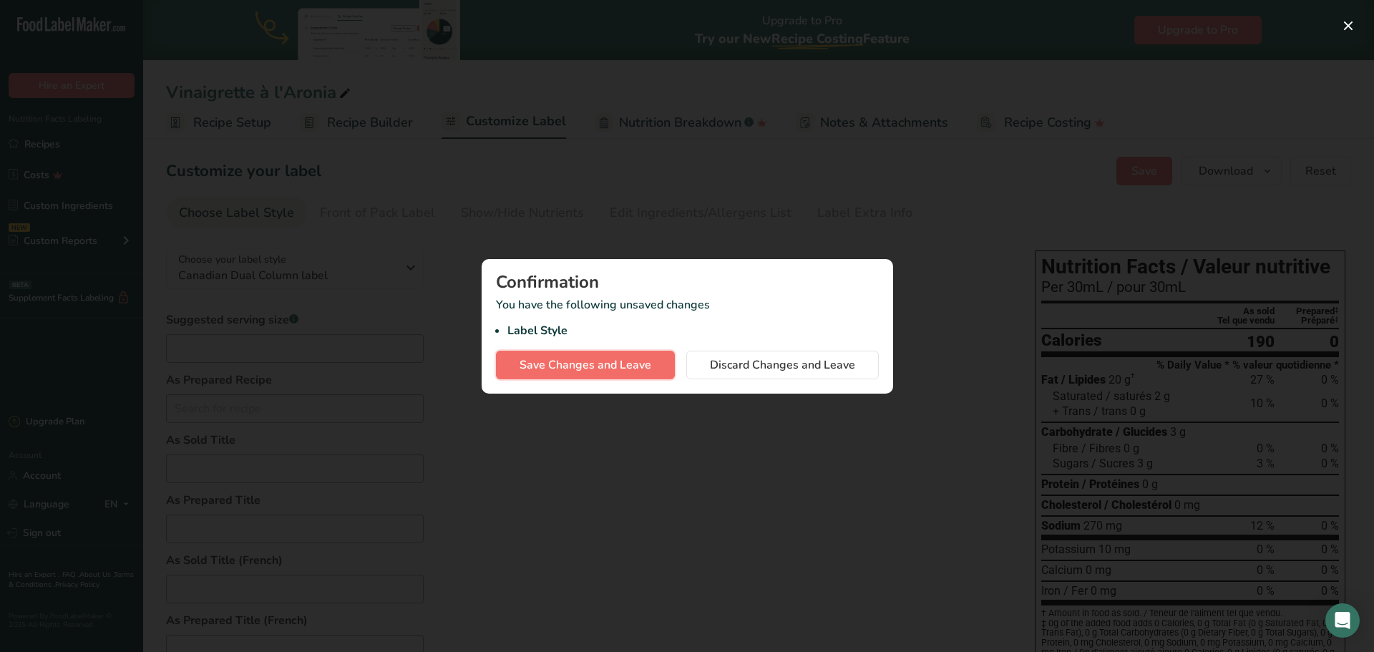
click at [645, 371] on span "Save Changes and Leave" at bounding box center [585, 364] width 132 height 17
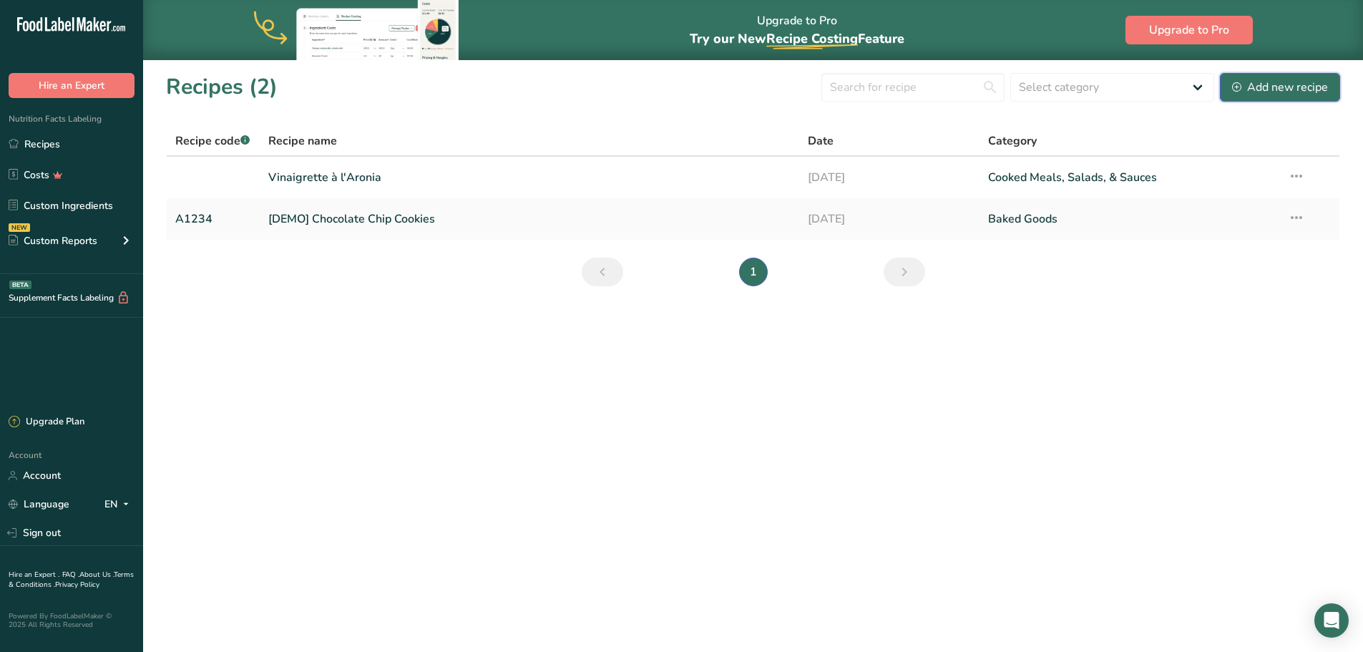
click at [1249, 82] on div "Add new recipe" at bounding box center [1280, 87] width 96 height 17
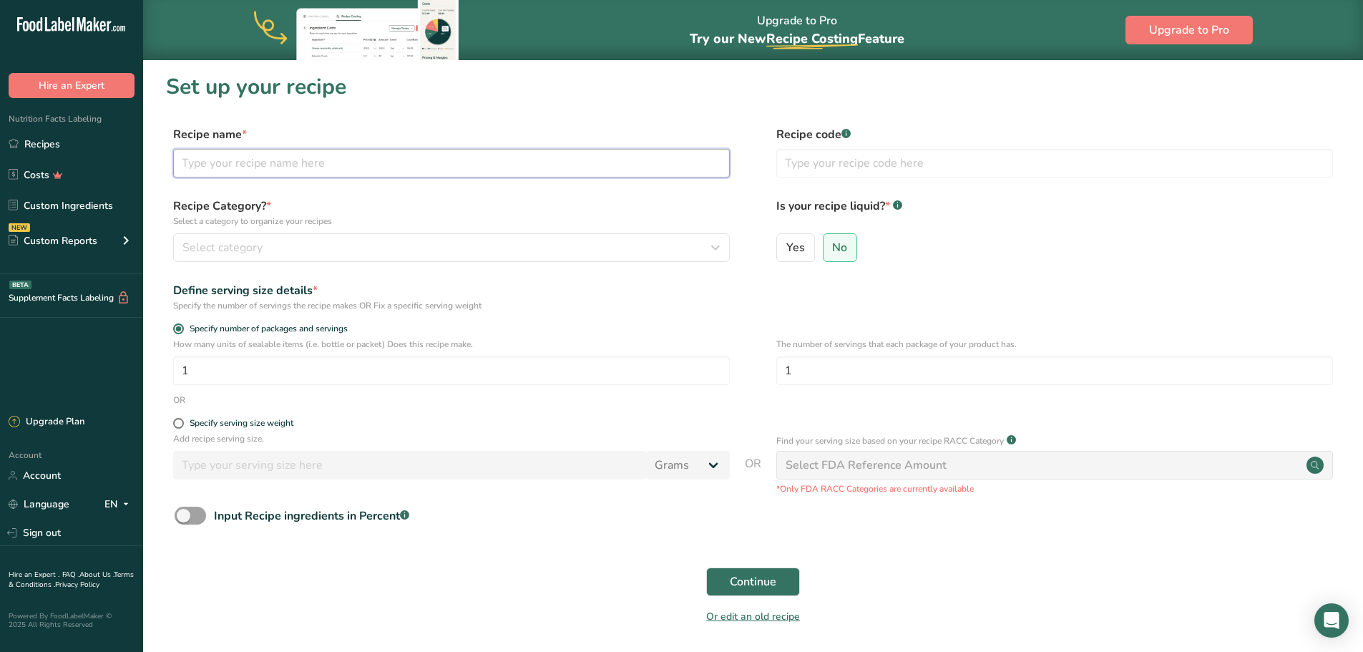
click at [490, 158] on input "text" at bounding box center [451, 163] width 557 height 29
